Goal: Check status: Check status

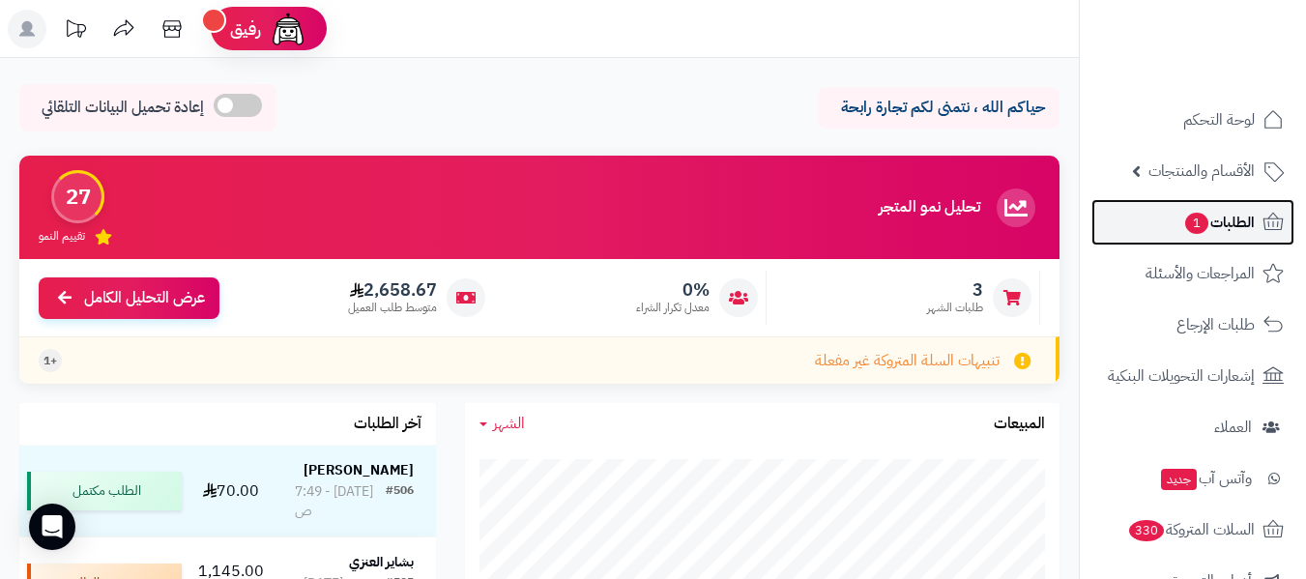
click at [1209, 213] on span "الطلبات 1" at bounding box center [1219, 222] width 72 height 27
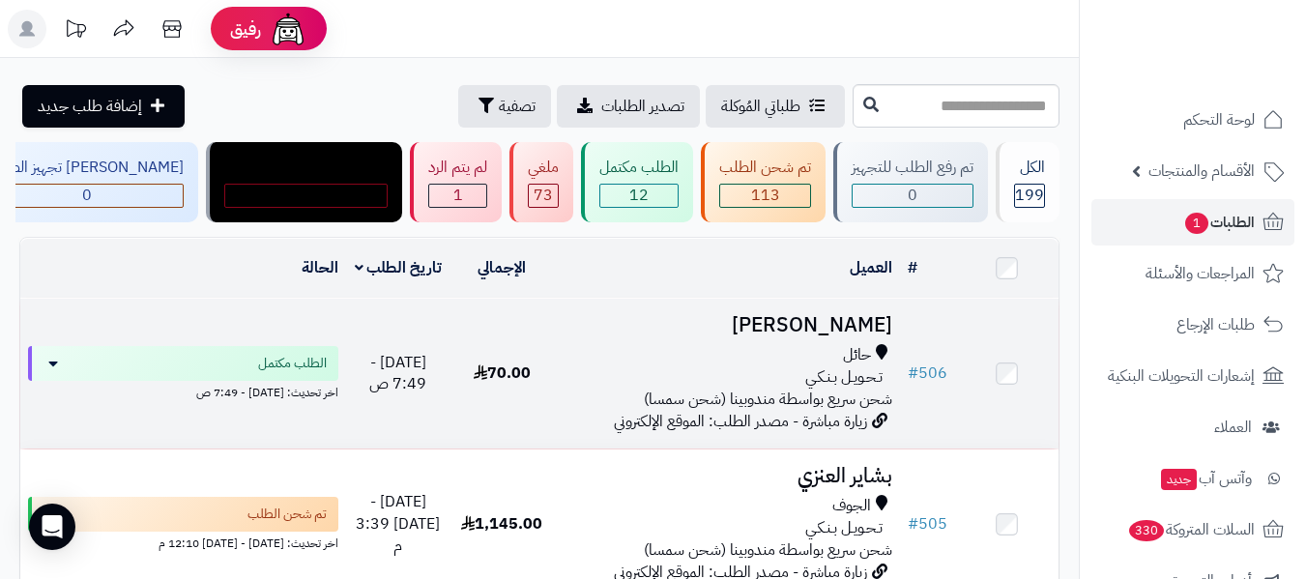
click at [722, 338] on td "Abdulrahman Alenzi حائل تـحـويـل بـنـكـي شحن سريع بواسطة مندوبينا (شحن سمسا) زي…" at bounding box center [727, 374] width 346 height 150
click at [763, 367] on div "تـحـويـل بـنـكـي" at bounding box center [727, 377] width 331 height 22
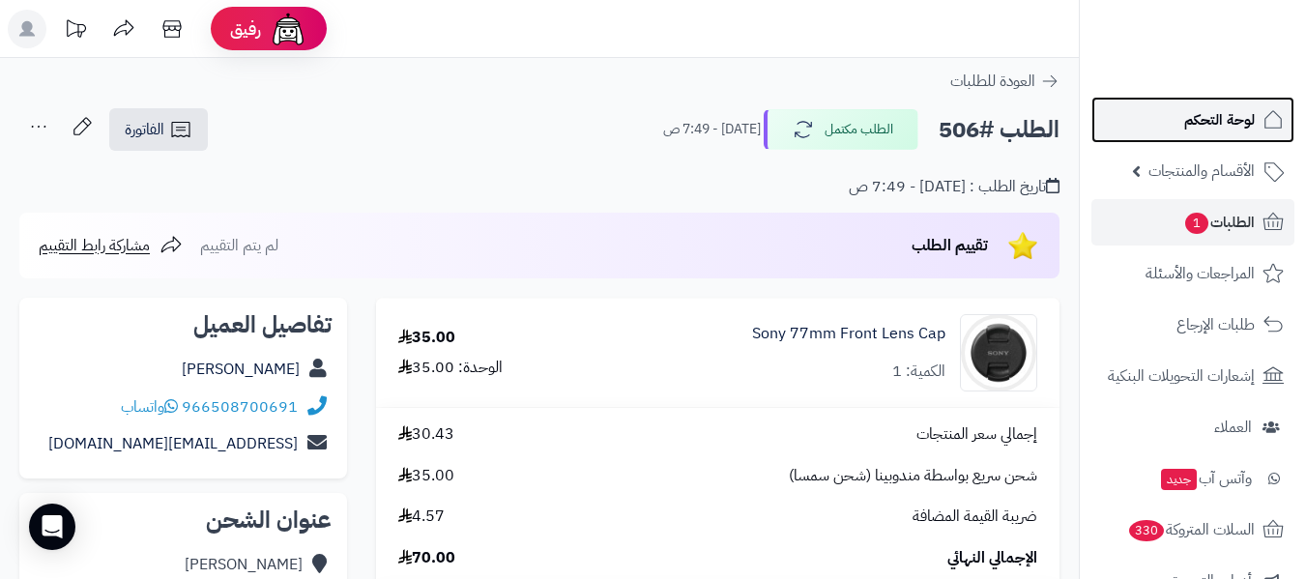
click at [1187, 125] on span "لوحة التحكم" at bounding box center [1219, 119] width 71 height 27
